Goal: Task Accomplishment & Management: Manage account settings

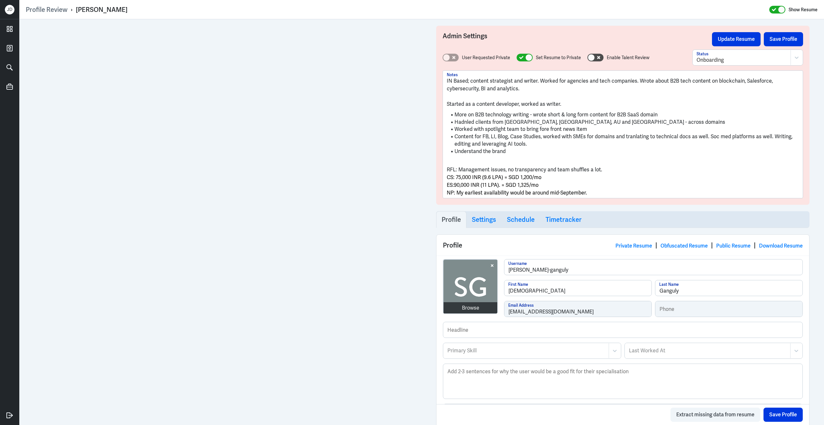
scroll to position [354, 0]
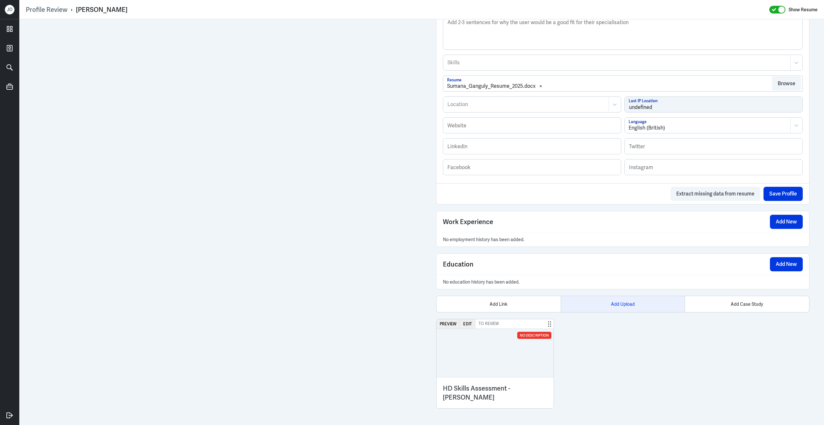
click at [611, 306] on div "Add Upload" at bounding box center [623, 304] width 124 height 16
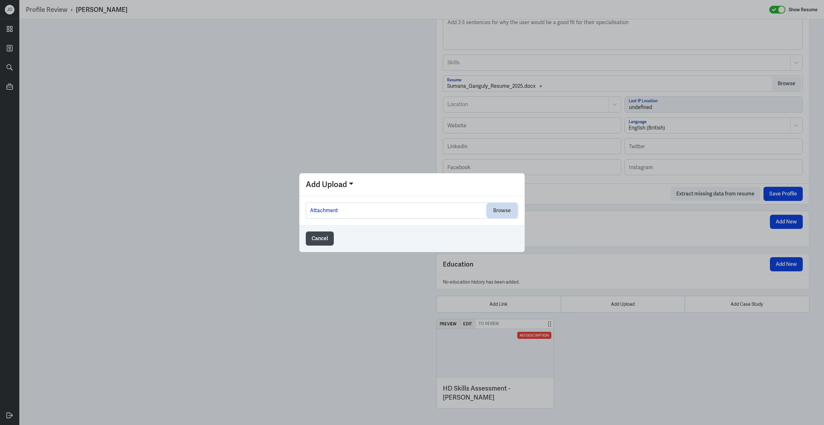
click at [500, 208] on button "Browse" at bounding box center [501, 211] width 29 height 14
click at [502, 211] on button "Browse" at bounding box center [501, 211] width 29 height 14
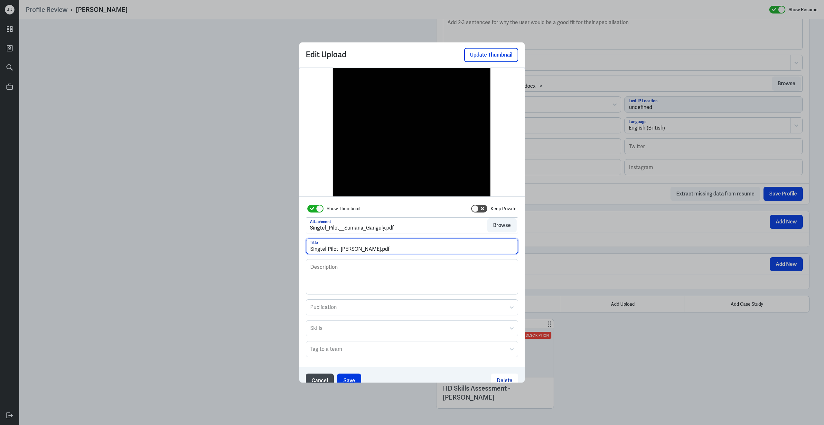
drag, startPoint x: 380, startPoint y: 251, endPoint x: 412, endPoint y: 250, distance: 31.9
click at [412, 251] on input "Singtel Pilot Sumana Ganguly.pdf" at bounding box center [412, 246] width 212 height 15
type input "Singtel Pilot Sumana Ganguly"
click at [348, 377] on button "Save" at bounding box center [349, 381] width 24 height 14
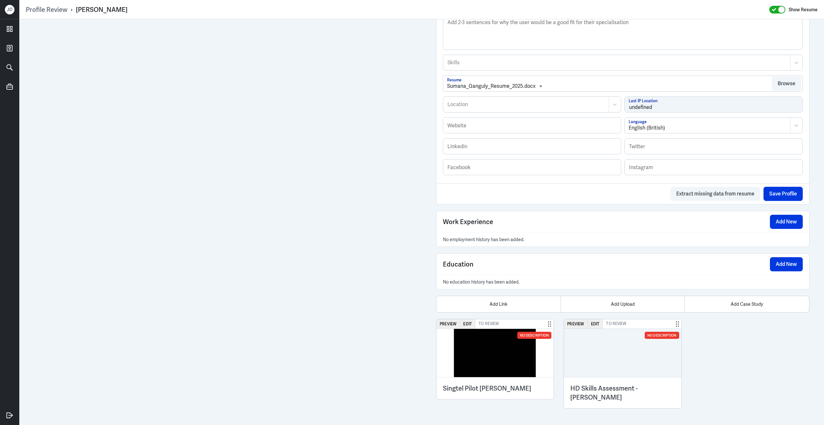
click at [429, 411] on div "Admin Settings Update Resume Save Profile User Requested Private Set Resume to …" at bounding box center [421, 48] width 805 height 756
click at [448, 323] on button "Preview" at bounding box center [447, 324] width 23 height 9
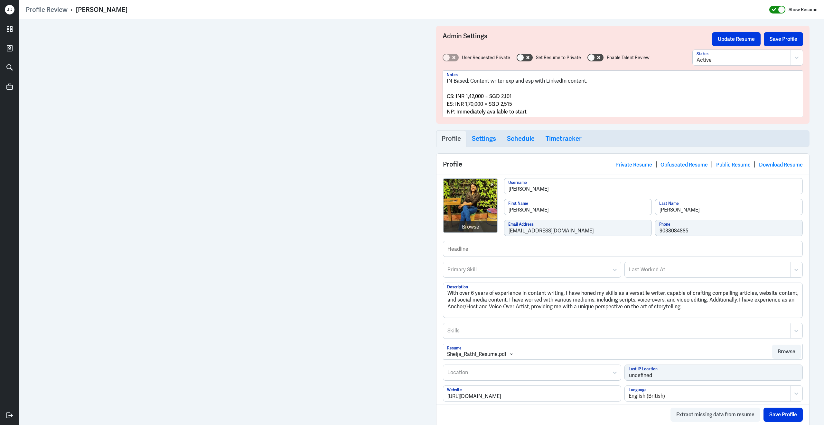
click at [773, 11] on icon at bounding box center [774, 10] width 5 height 4
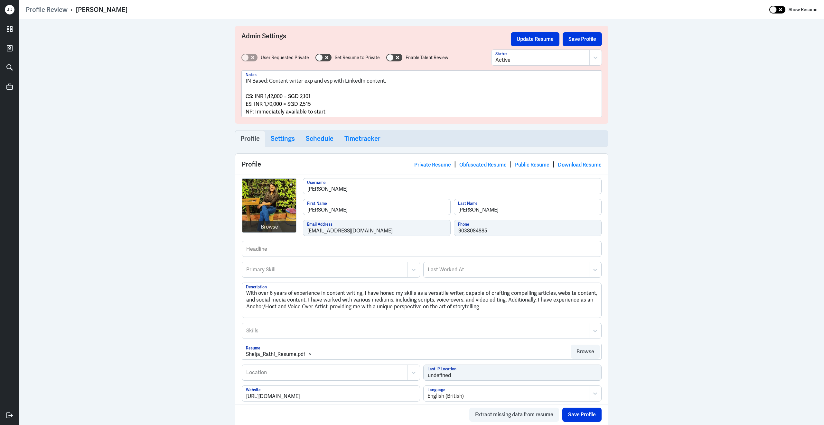
click at [779, 11] on div at bounding box center [777, 10] width 16 height 8
checkbox input "true"
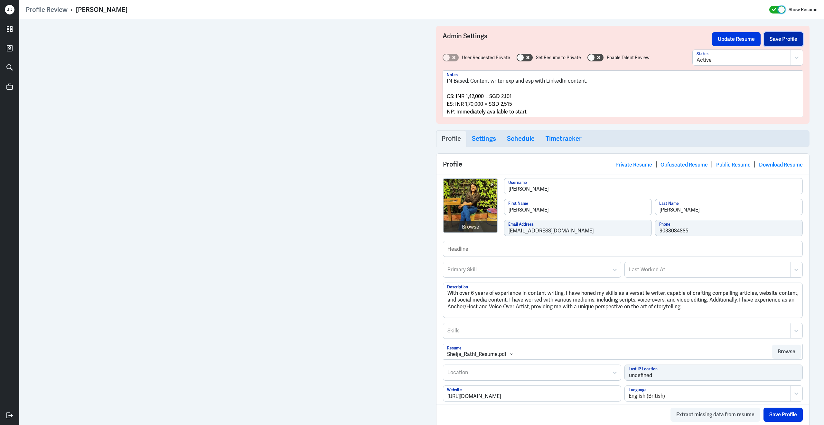
click at [773, 41] on button "Save Profile" at bounding box center [783, 39] width 39 height 14
click at [609, 84] on p "IN Based; Content writer exp and esp with LinkedIn content." at bounding box center [623, 81] width 352 height 8
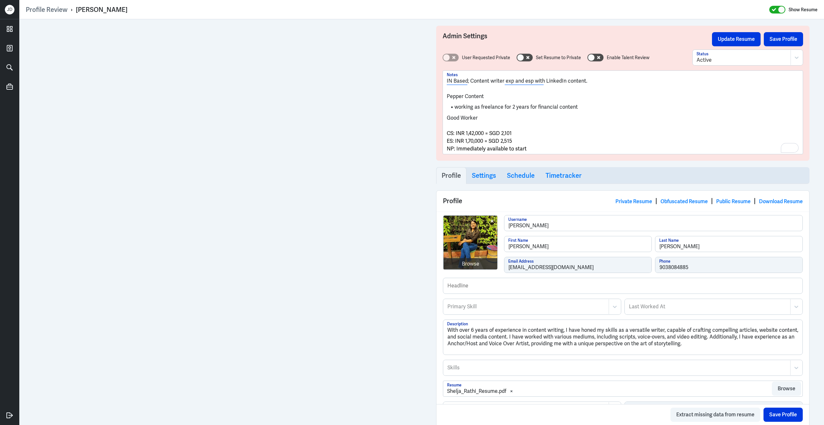
click at [596, 110] on li "working as freelance for 2 years for financial content" at bounding box center [623, 107] width 352 height 7
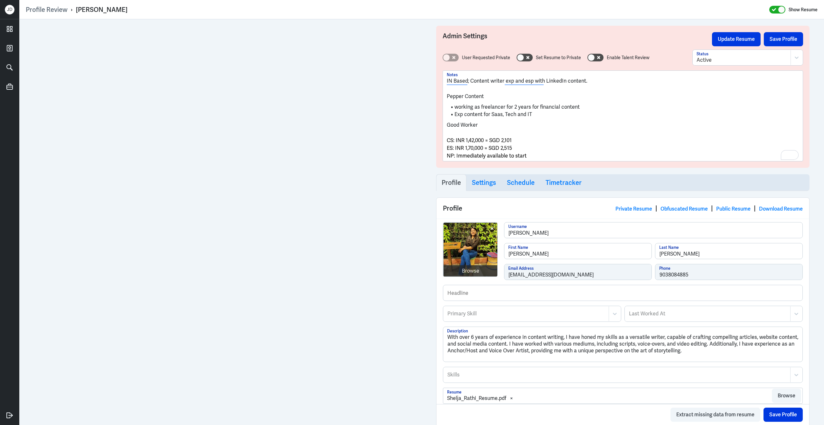
click at [584, 109] on li "working as freelancer for 2 years for financial content" at bounding box center [623, 107] width 352 height 7
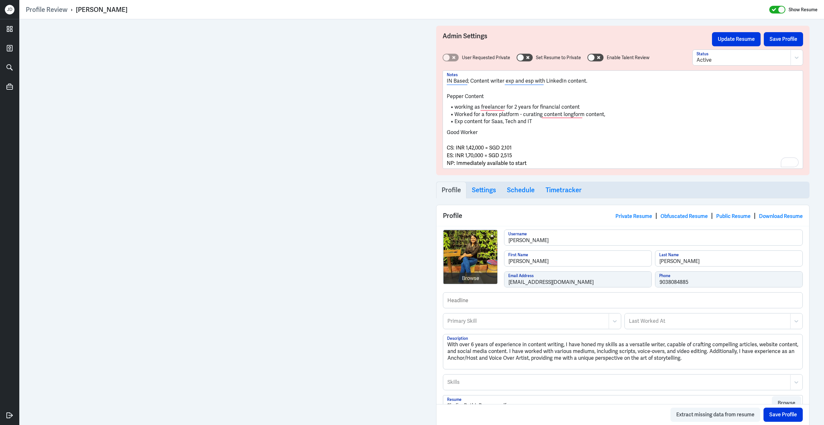
click at [480, 132] on p "Good Worker" at bounding box center [623, 133] width 352 height 8
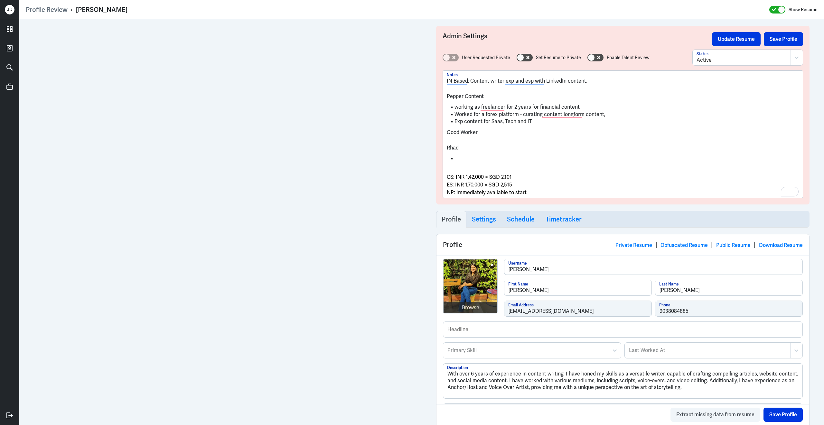
click at [480, 159] on li "To enrich screen reader interactions, please activate Accessibility in Grammarl…" at bounding box center [623, 158] width 352 height 7
click at [470, 160] on li "Writing blog posts, website content, social media copies, ad copies, and newsle…" at bounding box center [623, 158] width 352 height 7
click at [462, 148] on p "Rhad" at bounding box center [623, 148] width 352 height 8
click at [657, 159] on li "Wrote blog posts, website content, social media copies, ad copies, and newslett…" at bounding box center [623, 158] width 352 height 7
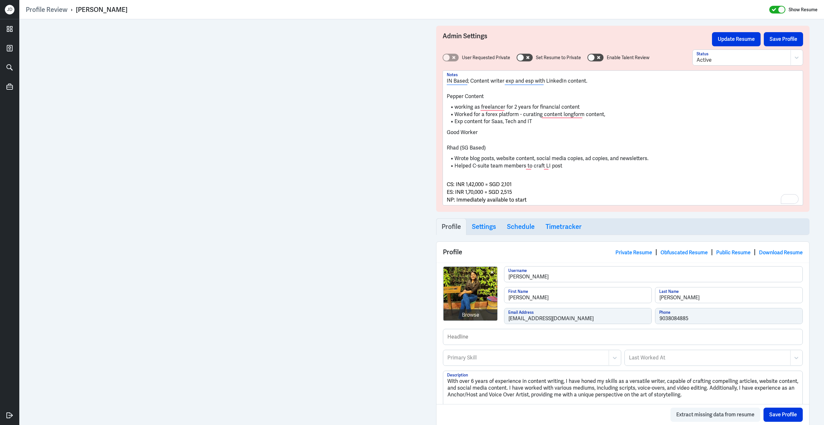
click at [583, 120] on li "Exp content for Saas, Tech and IT" at bounding box center [623, 121] width 352 height 7
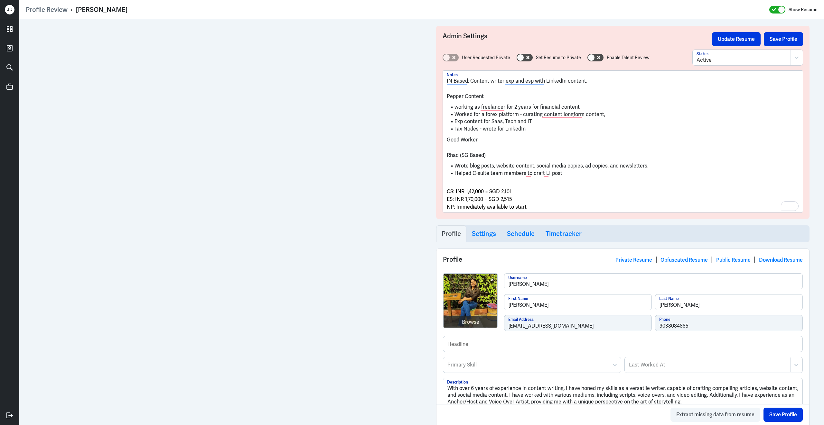
click at [447, 193] on span "CS: INR 1,42,000 = SGD 2,101" at bounding box center [479, 191] width 65 height 7
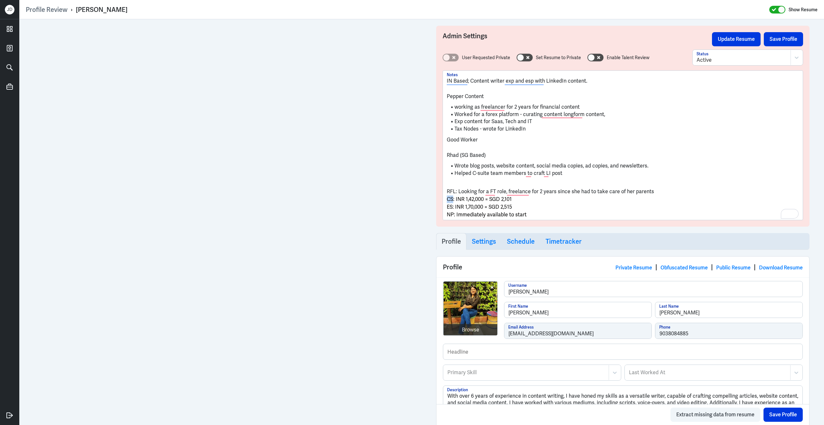
drag, startPoint x: 452, startPoint y: 201, endPoint x: 442, endPoint y: 201, distance: 10.6
click at [443, 201] on div "IN Based; Content writer exp and esp with LinkedIn content. Pepper Content work…" at bounding box center [623, 145] width 360 height 150
click at [475, 202] on span "LDS: INR 1,42,000 = SGD 2,101" at bounding box center [504, 199] width 115 height 7
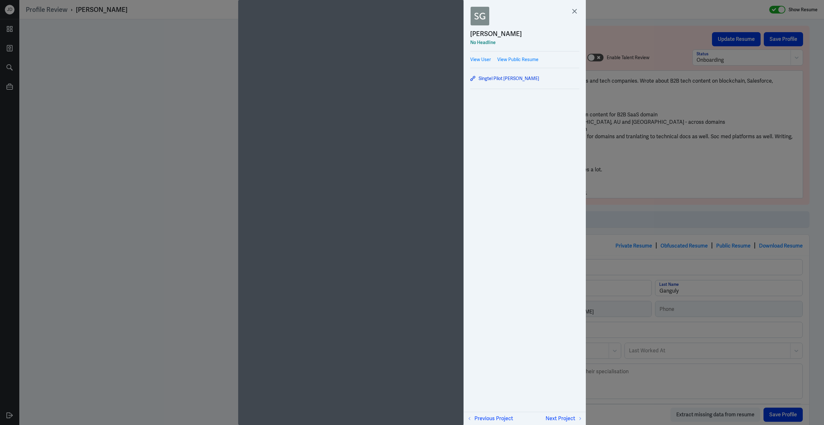
scroll to position [348, 0]
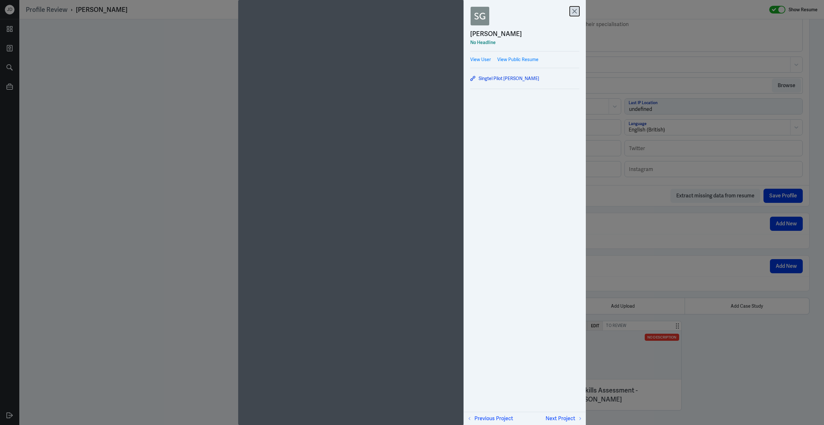
click at [577, 12] on icon at bounding box center [575, 11] width 10 height 10
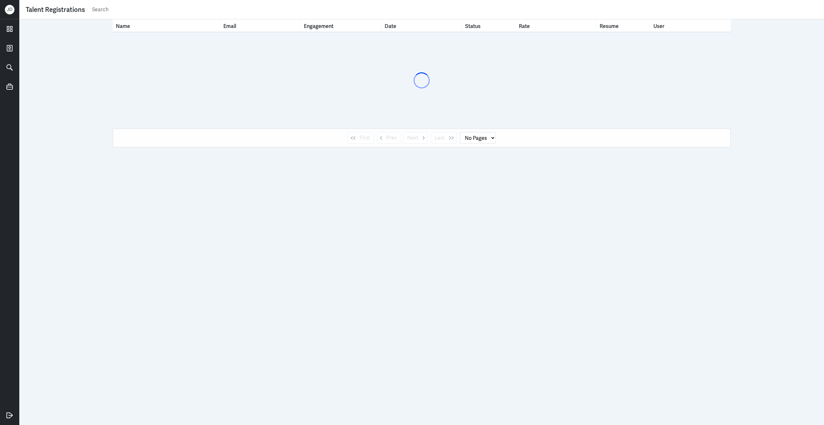
select select "1"
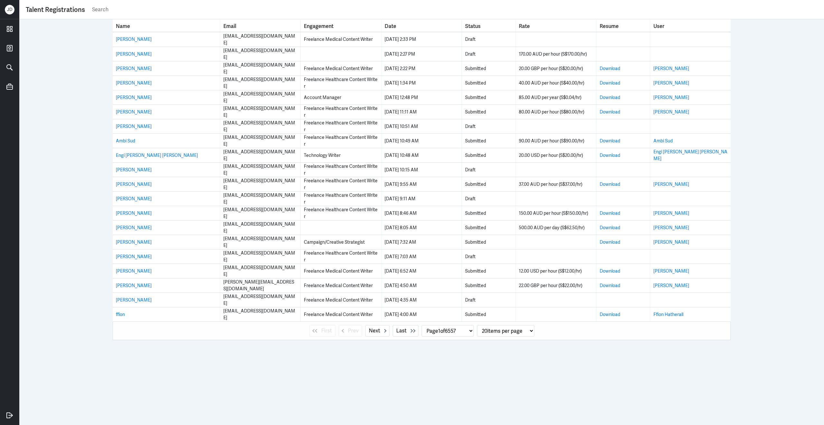
click at [159, 9] on input "text" at bounding box center [454, 10] width 726 height 10
type input "[PERSON_NAME]"
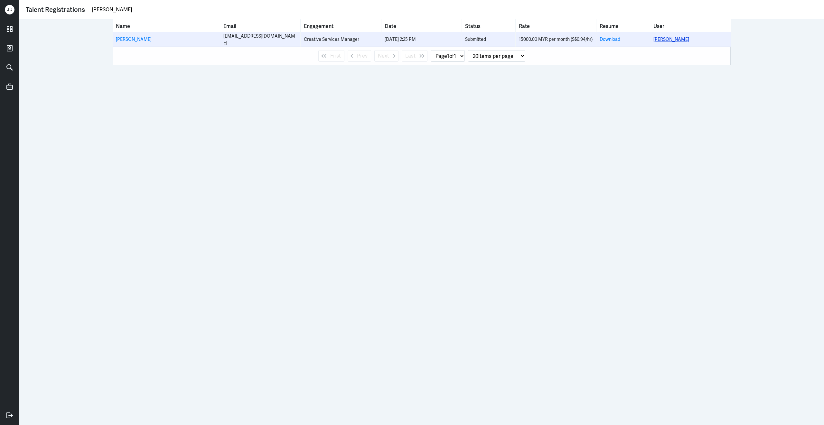
click at [667, 38] on link "[PERSON_NAME]" at bounding box center [671, 39] width 36 height 6
